Goal: Transaction & Acquisition: Subscribe to service/newsletter

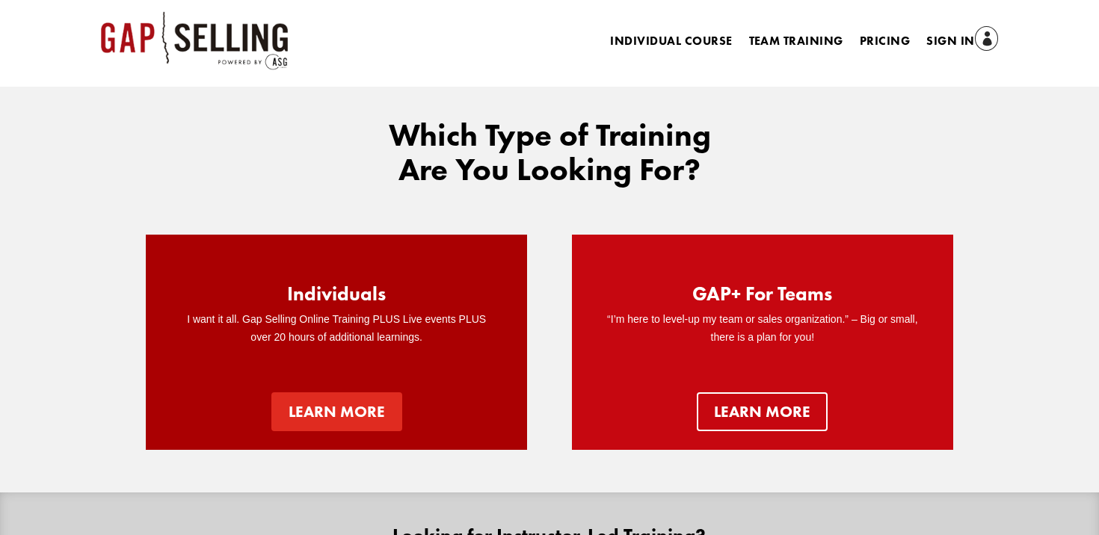
click at [352, 422] on link "Learn more" at bounding box center [336, 412] width 131 height 39
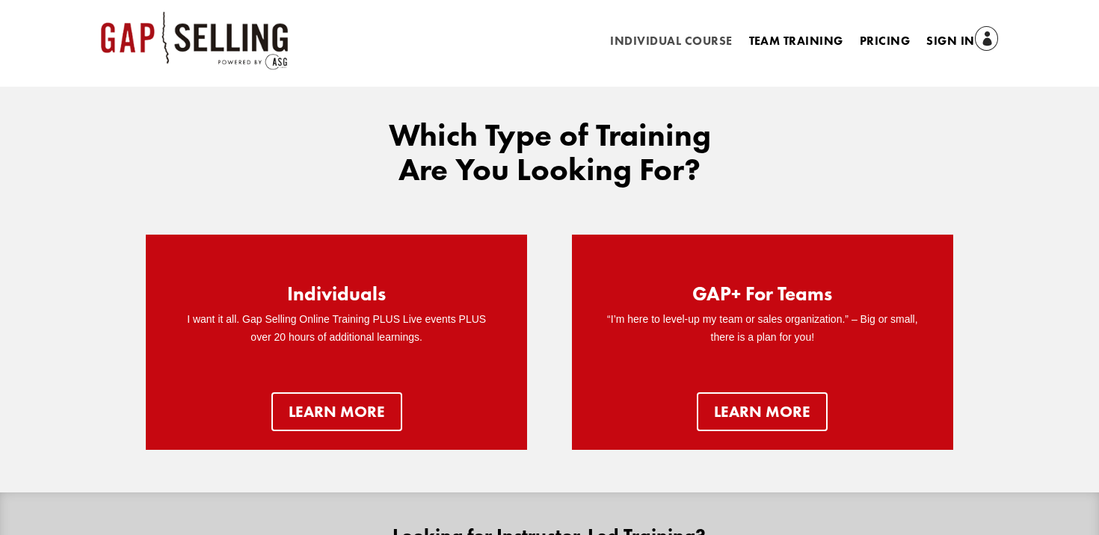
click at [684, 43] on link "Individual Course" at bounding box center [671, 44] width 122 height 16
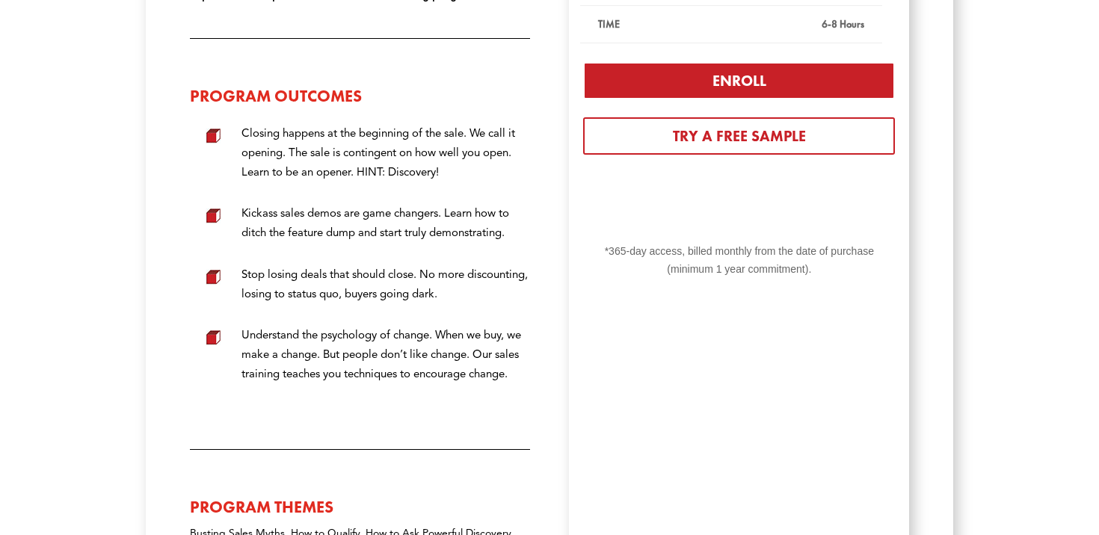
scroll to position [572, 0]
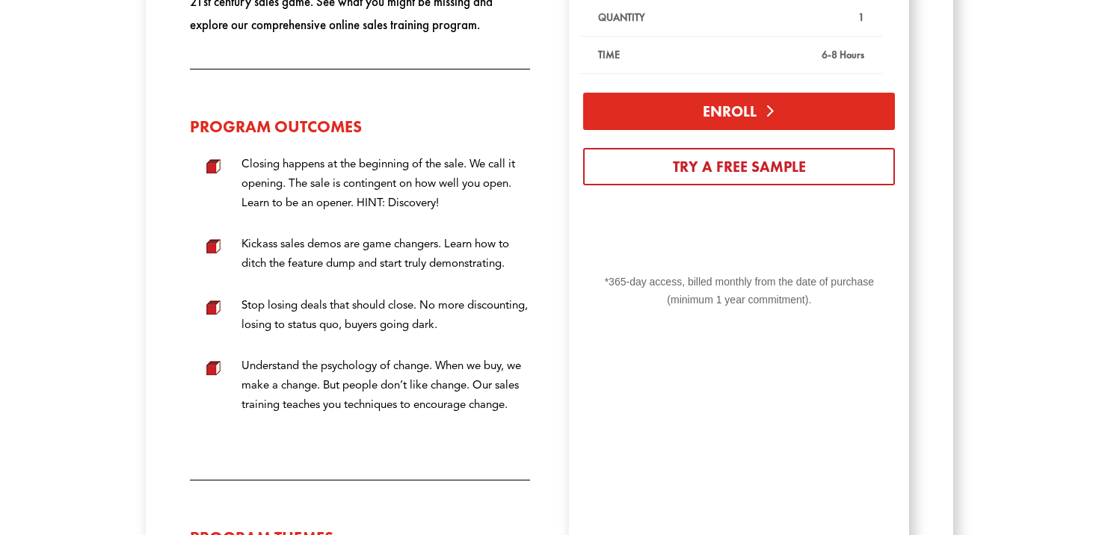
click at [717, 116] on link "Enroll" at bounding box center [739, 111] width 312 height 37
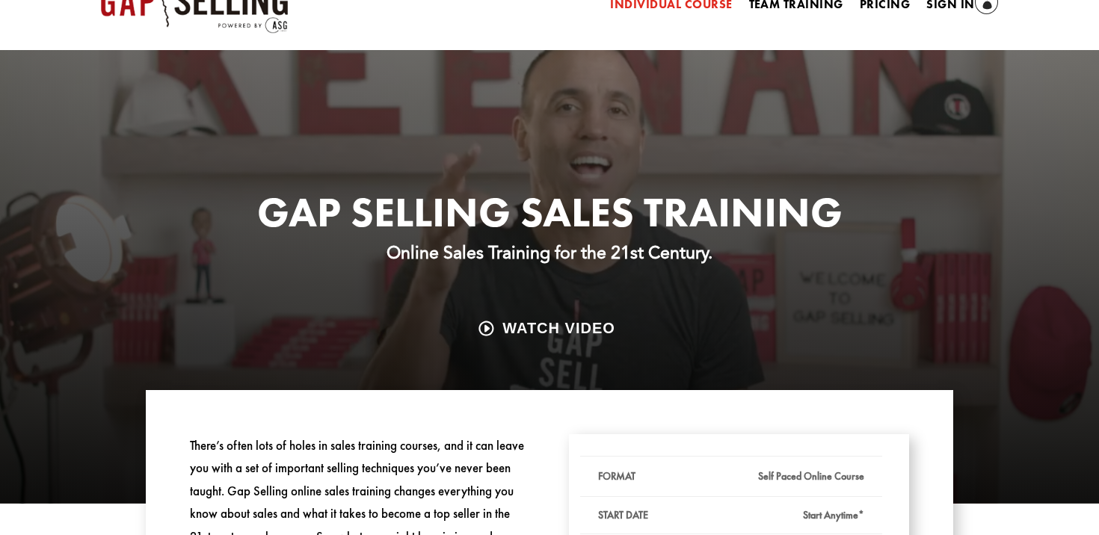
scroll to position [0, 0]
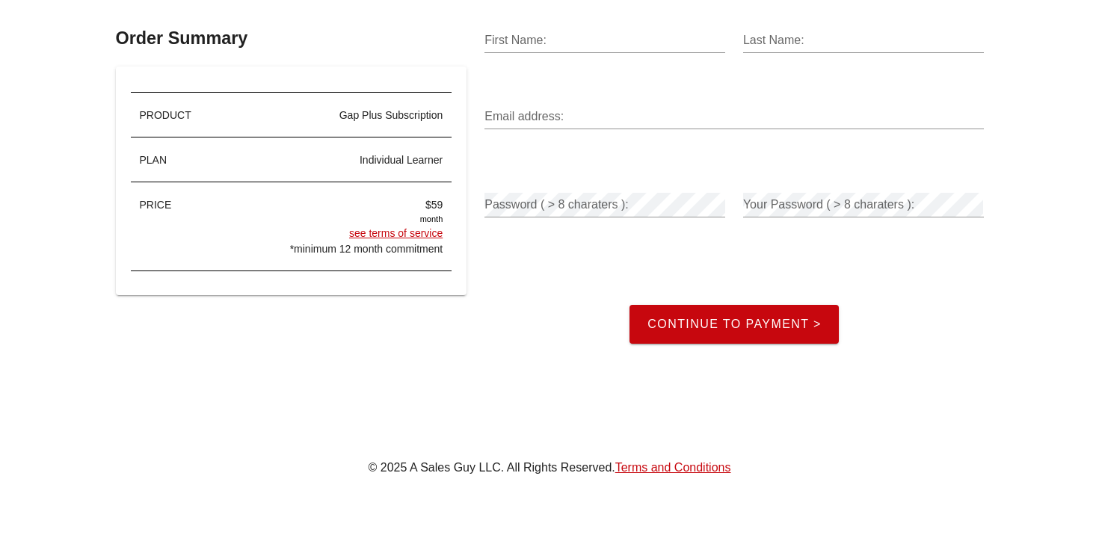
scroll to position [232, 0]
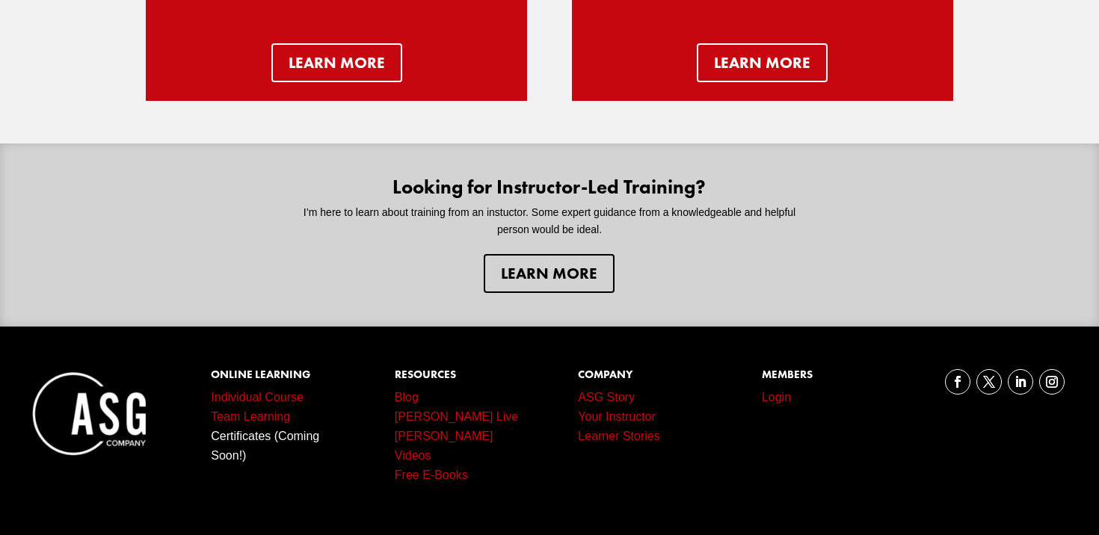
scroll to position [351, 0]
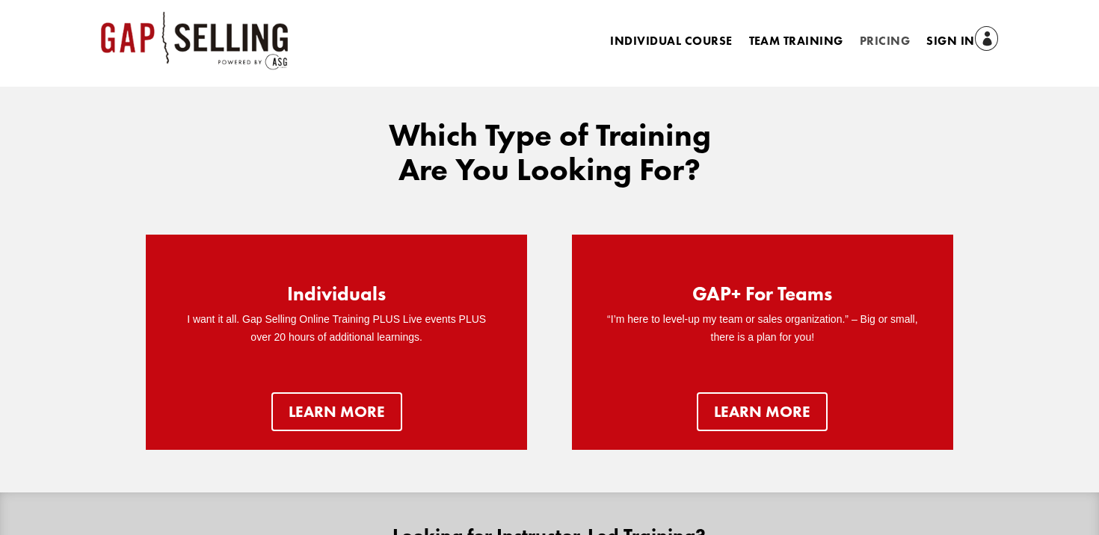
click at [881, 37] on link "Pricing" at bounding box center [885, 44] width 50 height 16
